Goal: Task Accomplishment & Management: Complete application form

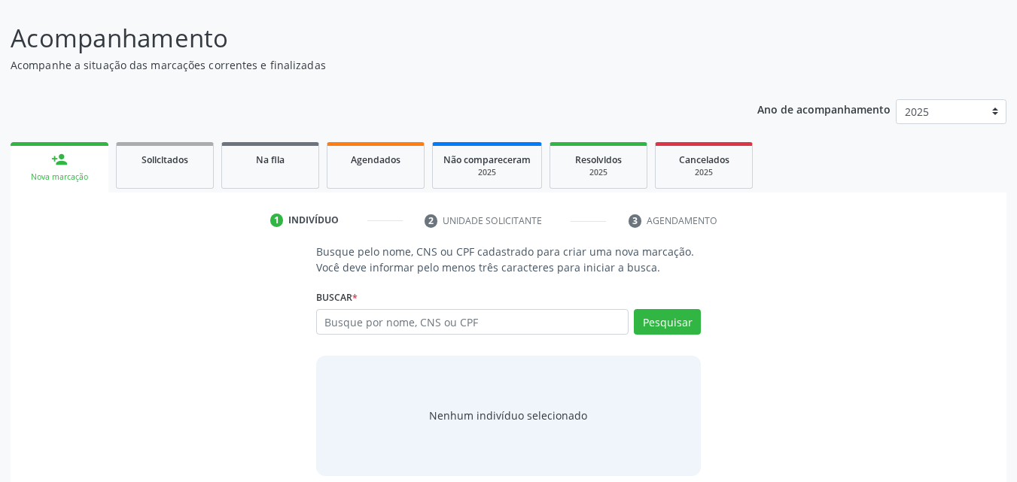
scroll to position [98, 0]
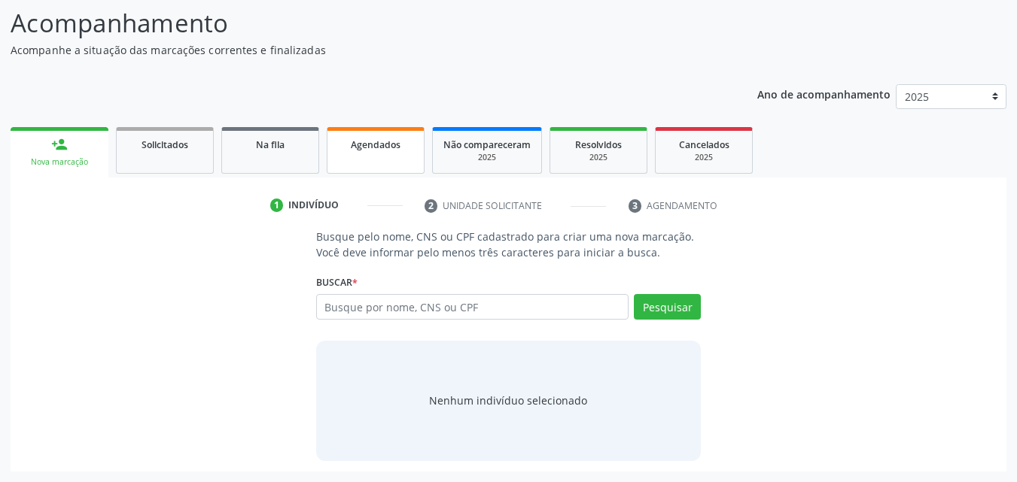
click at [386, 158] on link "Agendados" at bounding box center [376, 150] width 98 height 47
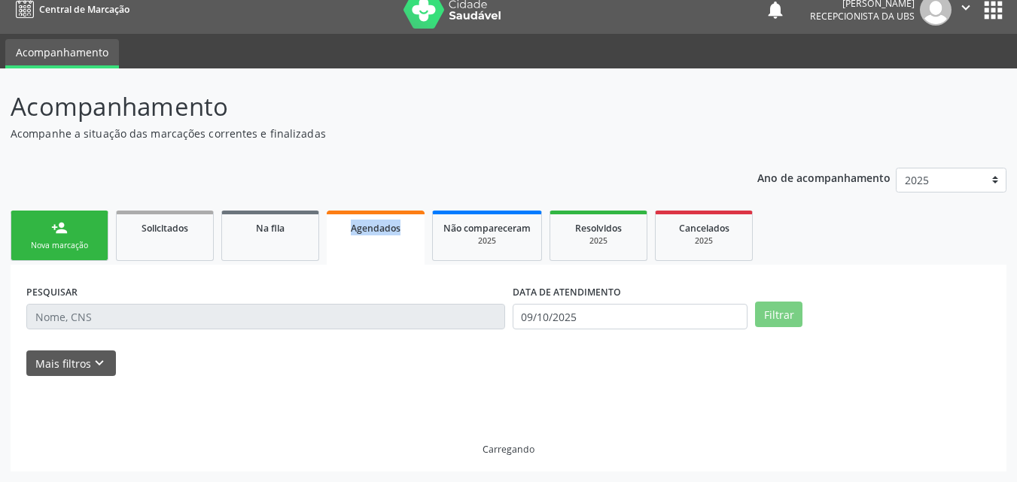
scroll to position [14, 0]
click at [386, 158] on div "Ano de acompanhamento 2025 2024 person_add Nova marcação Solicitados Na fila Ag…" at bounding box center [509, 314] width 996 height 315
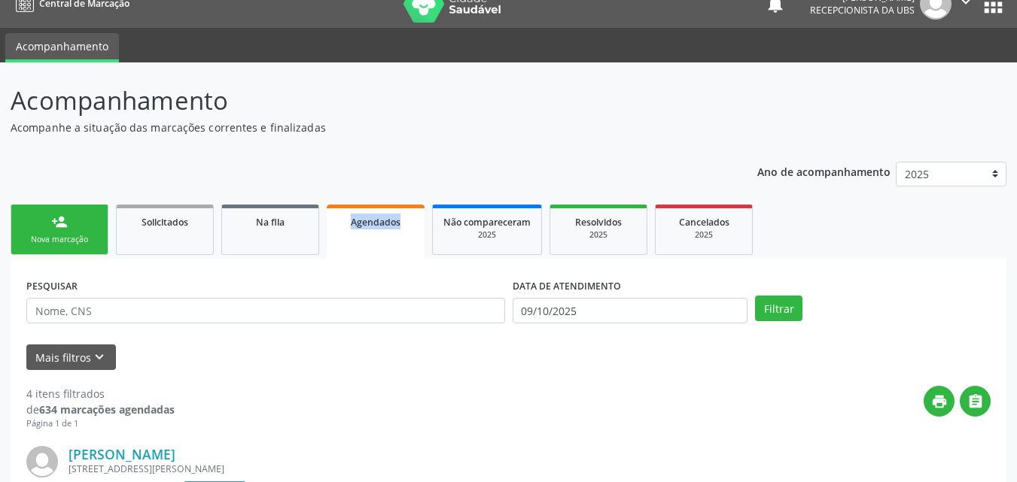
scroll to position [0, 0]
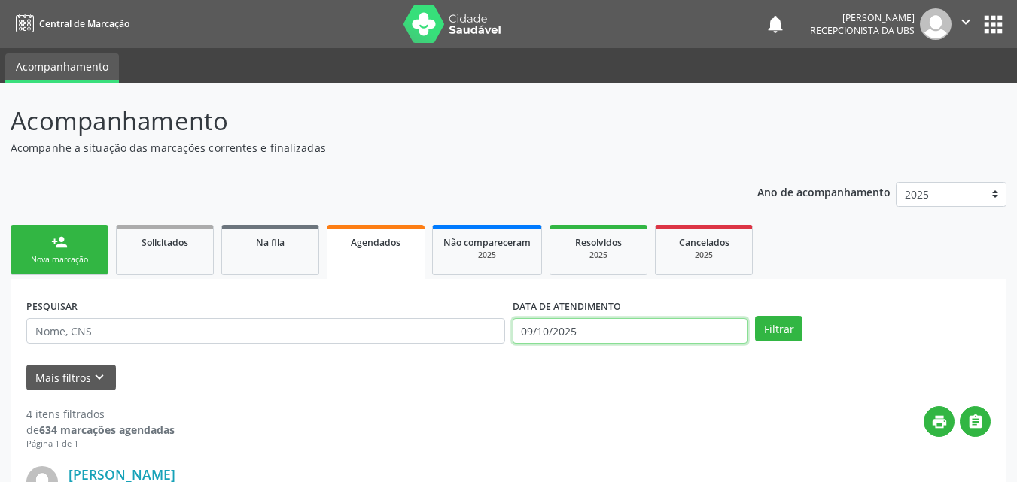
click at [581, 329] on input "09/10/2025" at bounding box center [631, 331] width 236 height 26
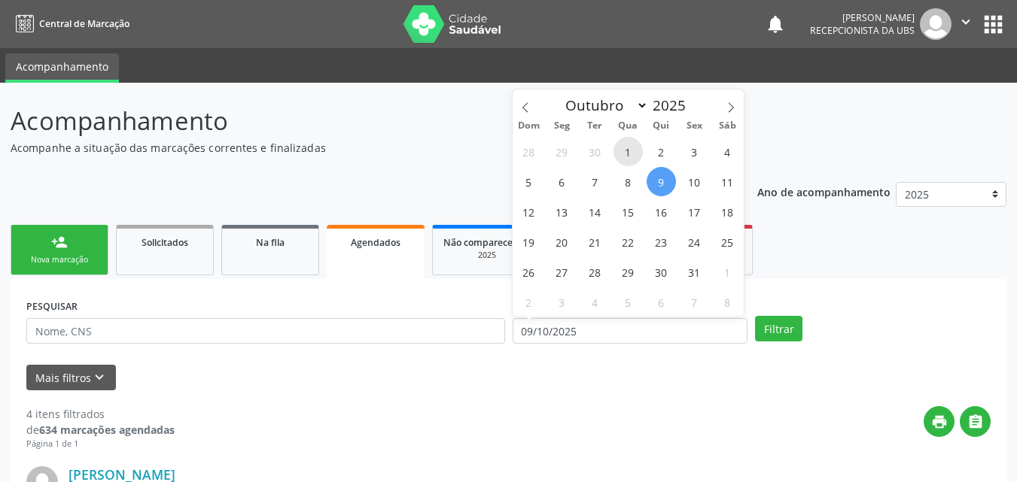
click at [635, 156] on span "1" at bounding box center [627, 151] width 29 height 29
type input "01/10/2025"
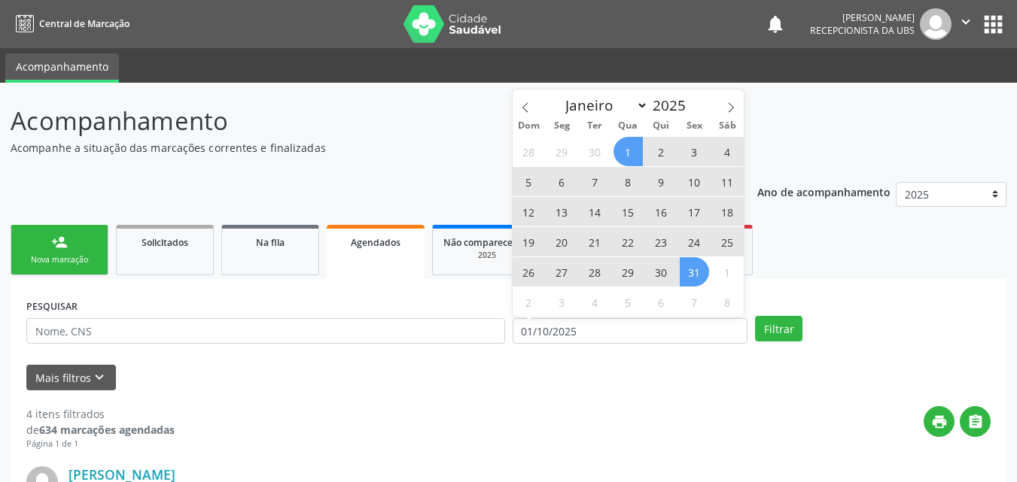
click at [696, 278] on span "31" at bounding box center [694, 271] width 29 height 29
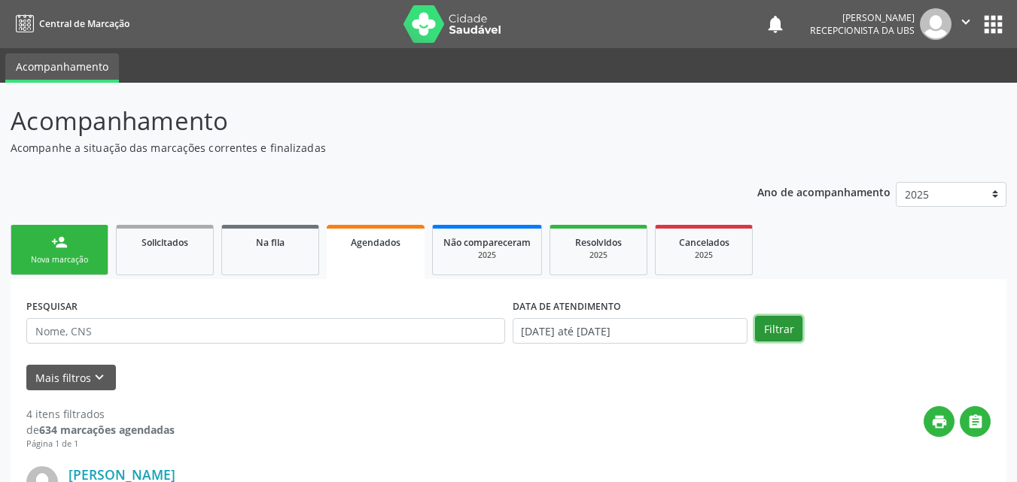
click at [764, 322] on button "Filtrar" at bounding box center [778, 329] width 47 height 26
click at [62, 256] on div "Nova marcação" at bounding box center [59, 259] width 75 height 11
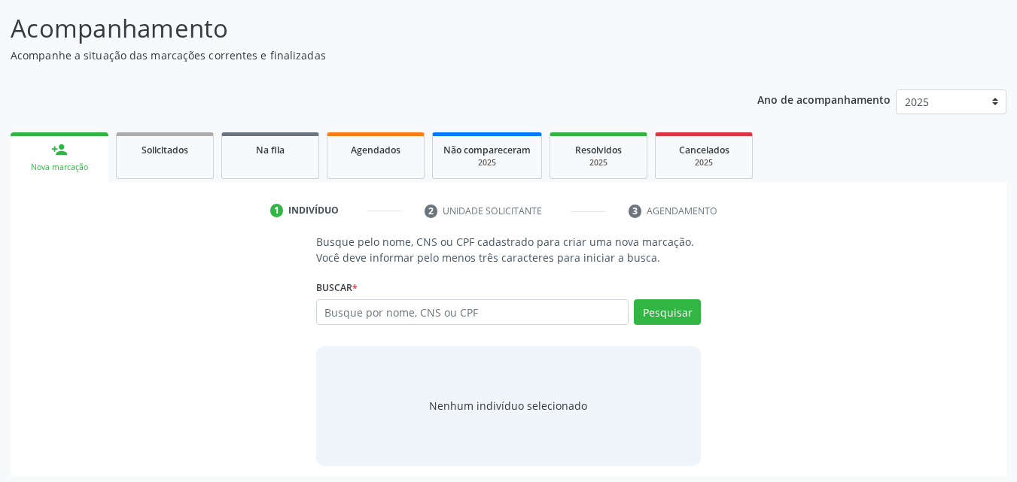
scroll to position [98, 0]
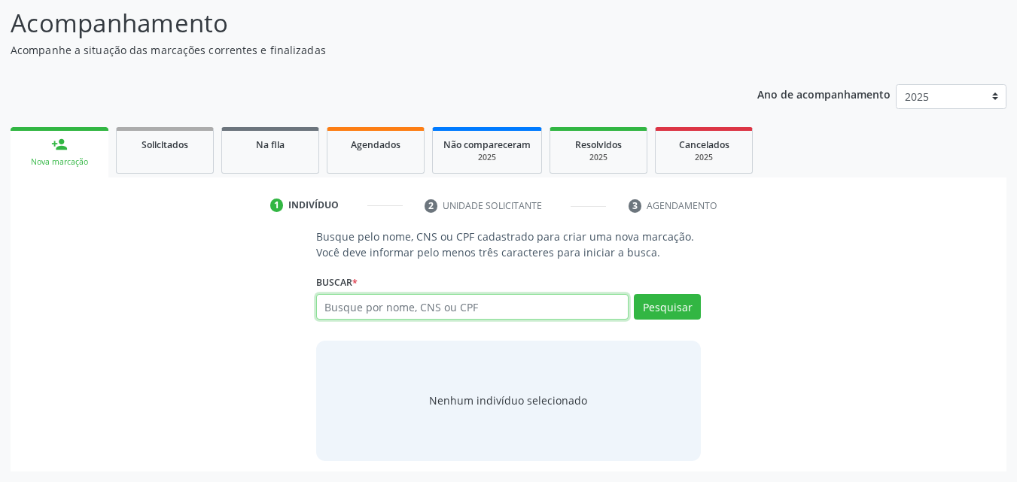
click at [431, 299] on input "text" at bounding box center [472, 307] width 313 height 26
click at [382, 312] on input "text" at bounding box center [472, 307] width 313 height 26
click at [454, 302] on input "text" at bounding box center [472, 307] width 313 height 26
click at [370, 171] on link "Agendados" at bounding box center [376, 150] width 98 height 47
click at [370, 171] on div "Ano de acompanhamento 2025 2024 person_add Nova marcação Solicitados Na fila Ag…" at bounding box center [509, 273] width 996 height 398
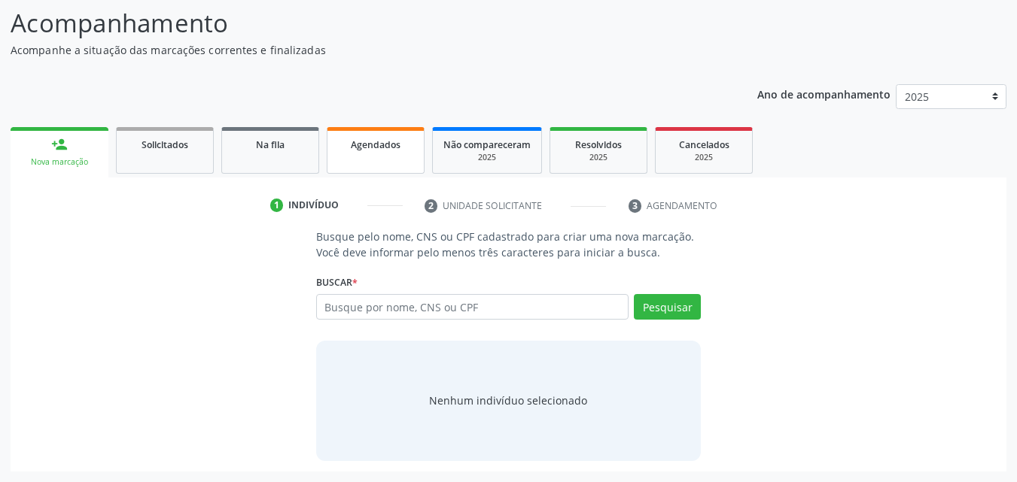
click at [370, 171] on div "Ano de acompanhamento 2025 2024 person_add Nova marcação Solicitados Na fila Ag…" at bounding box center [509, 273] width 996 height 398
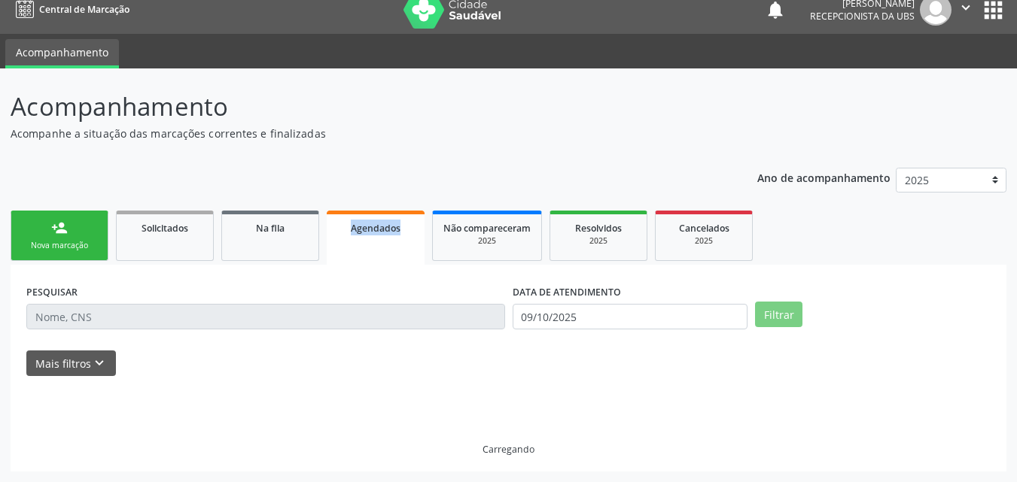
click at [370, 171] on div "Ano de acompanhamento 2025 2024 person_add Nova marcação Solicitados Na fila Ag…" at bounding box center [509, 314] width 996 height 315
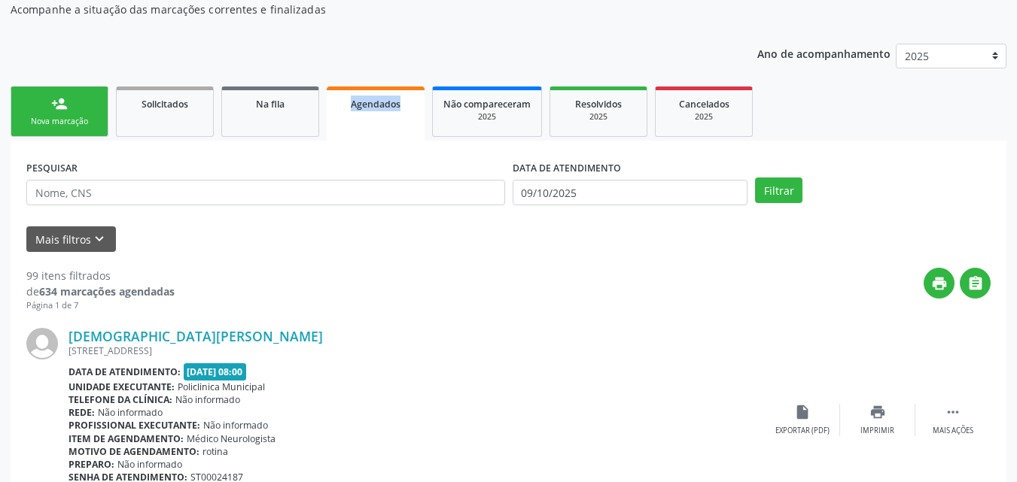
scroll to position [165, 0]
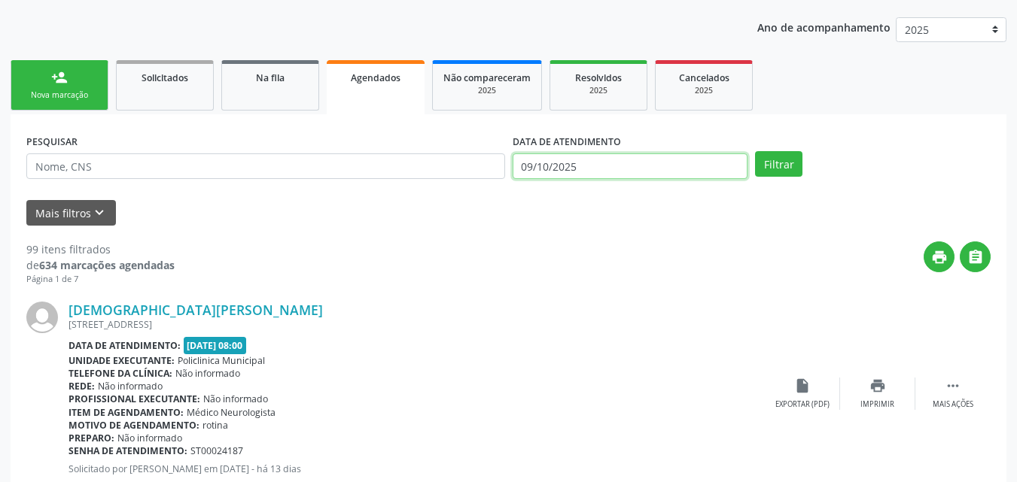
drag, startPoint x: 592, startPoint y: 168, endPoint x: 614, endPoint y: 178, distance: 24.9
click at [614, 178] on input "09/10/2025" at bounding box center [631, 167] width 236 height 26
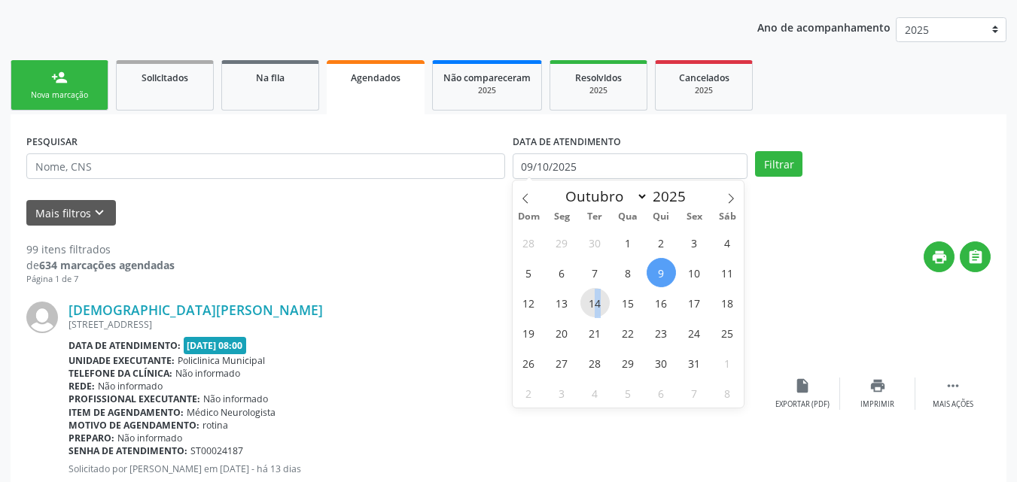
click at [599, 300] on span "14" at bounding box center [594, 302] width 29 height 29
type input "[DATE]"
click at [598, 303] on span "14" at bounding box center [594, 302] width 29 height 29
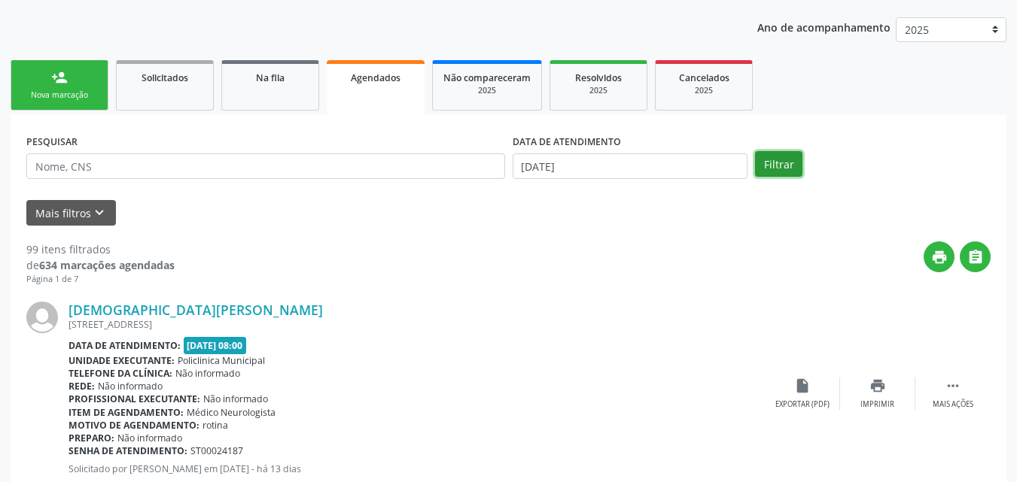
click at [774, 164] on button "Filtrar" at bounding box center [778, 164] width 47 height 26
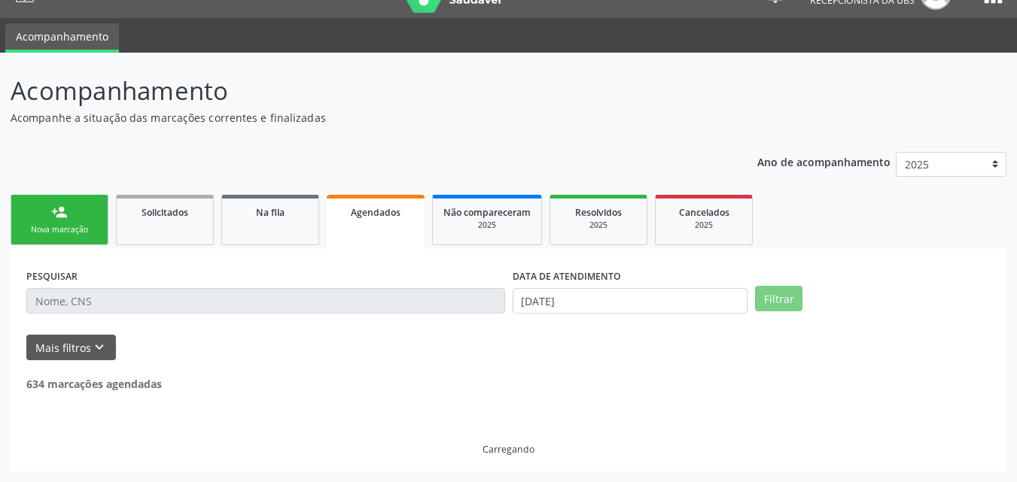
scroll to position [30, 0]
click at [774, 164] on p "Ano de acompanhamento" at bounding box center [823, 161] width 133 height 19
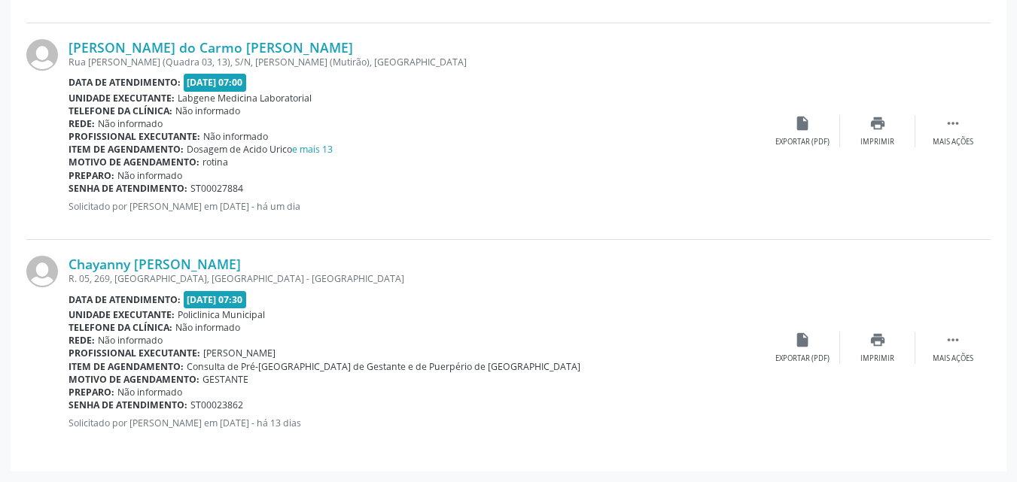
scroll to position [0, 0]
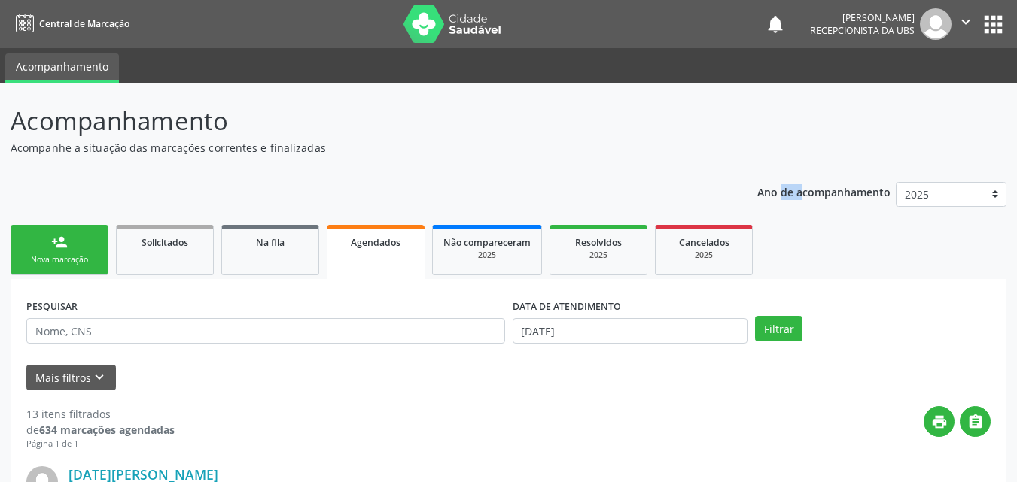
click at [72, 240] on link "person_add Nova marcação" at bounding box center [60, 250] width 98 height 50
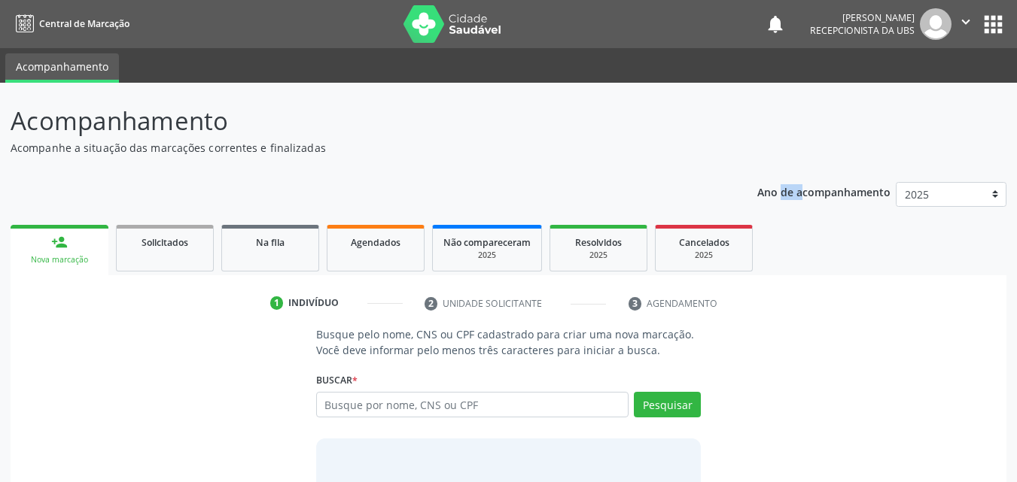
click at [72, 240] on link "person_add Nova marcação" at bounding box center [60, 250] width 98 height 50
click at [82, 239] on link "person_add Nova marcação" at bounding box center [60, 250] width 98 height 50
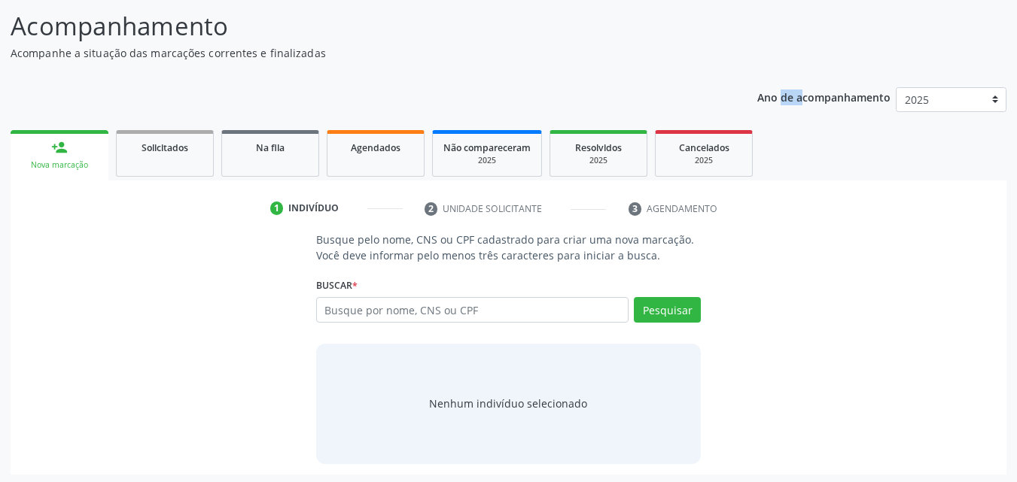
scroll to position [98, 0]
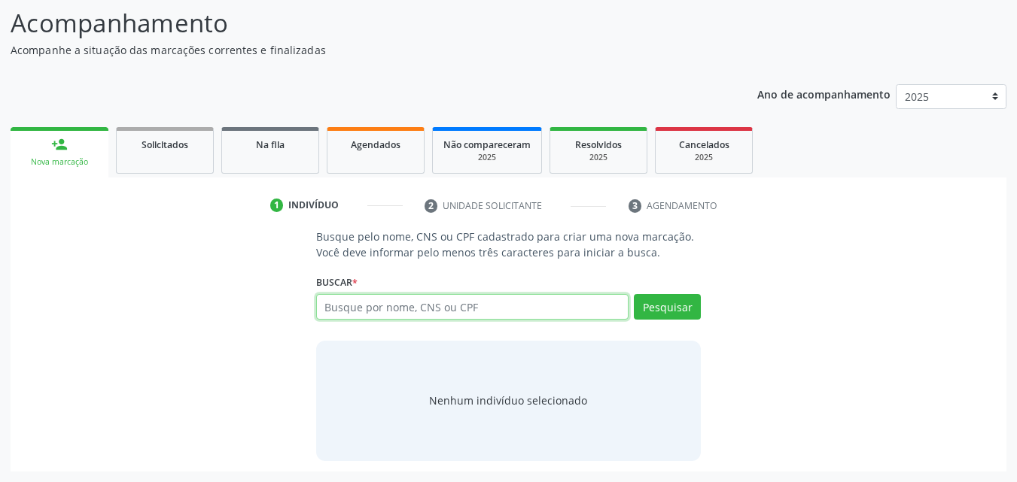
click at [434, 312] on input "text" at bounding box center [472, 307] width 313 height 26
